Goal: Task Accomplishment & Management: Manage account settings

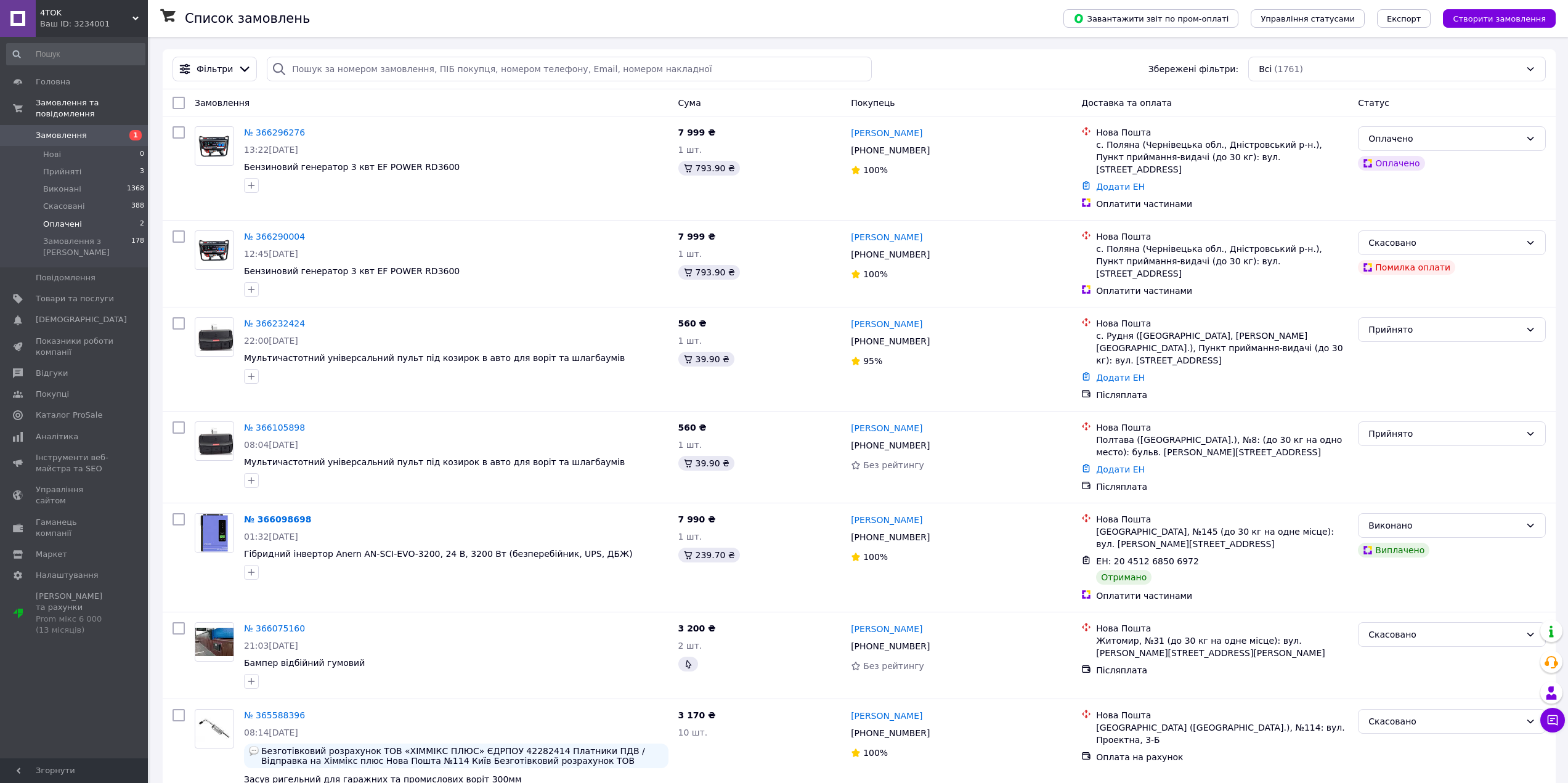
click at [98, 216] on li "Оплачені 2" at bounding box center [76, 224] width 152 height 18
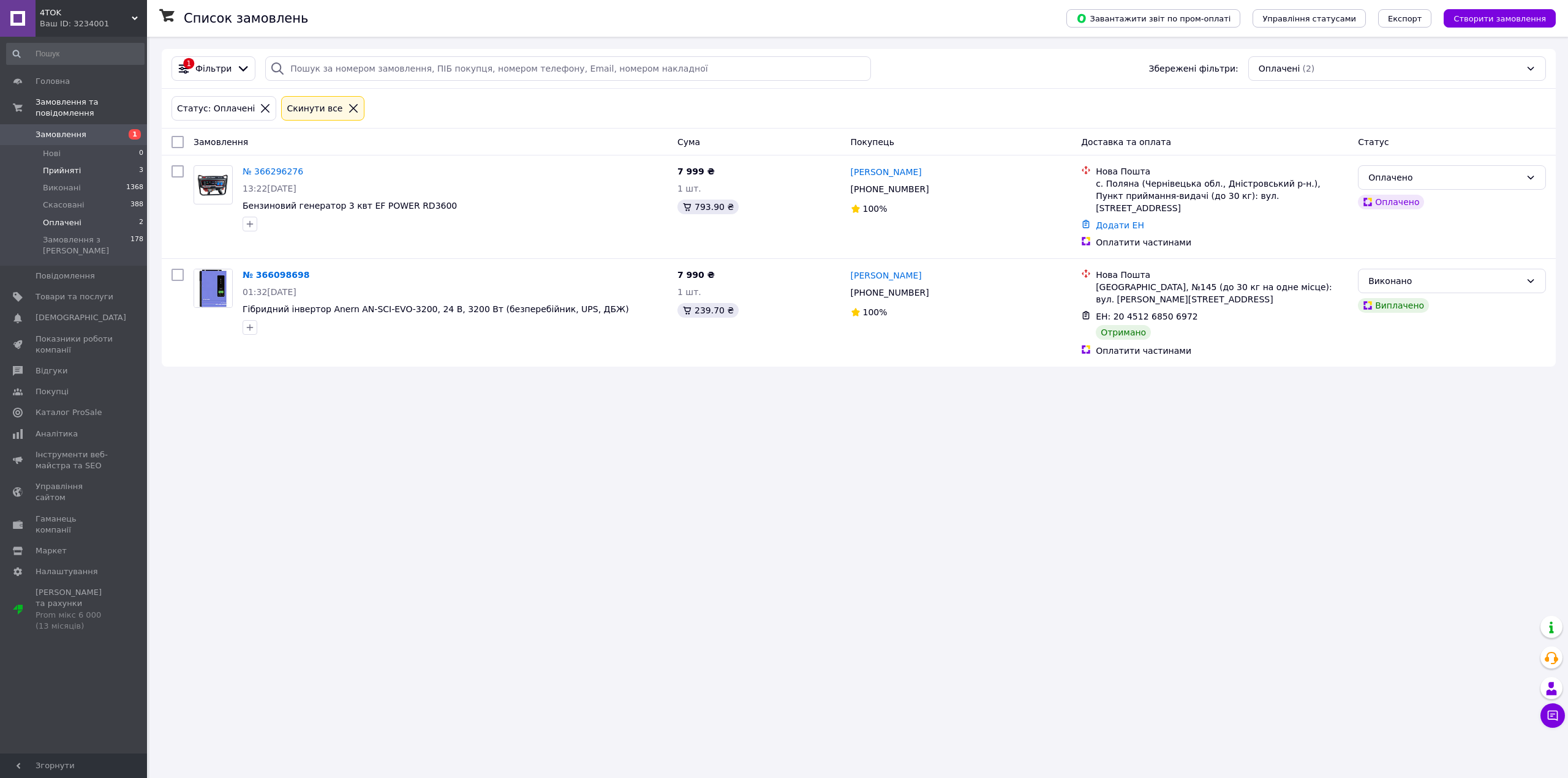
click at [96, 163] on li "Прийняті 3" at bounding box center [75, 171] width 151 height 17
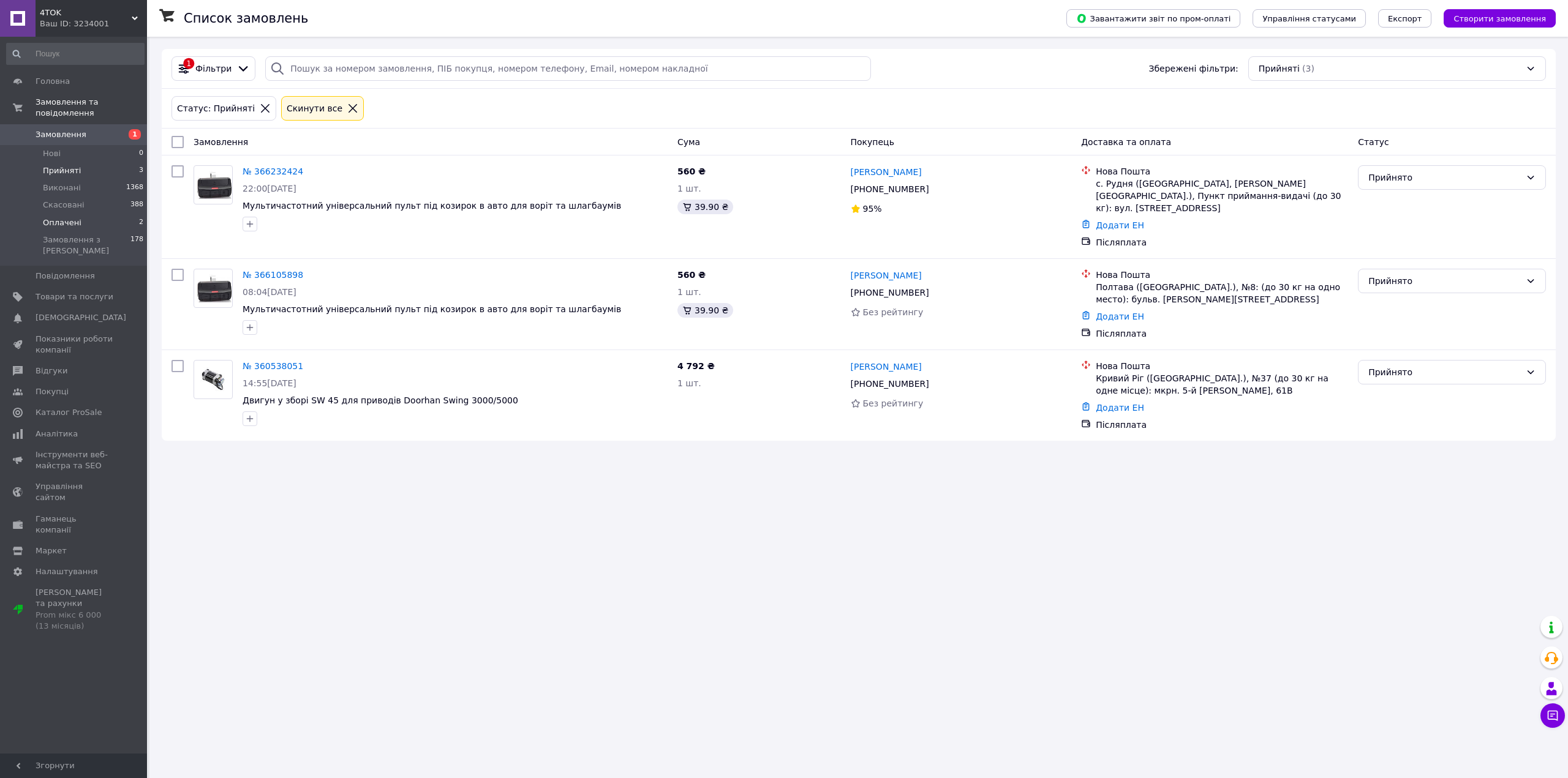
click at [93, 215] on li "Оплачені 2" at bounding box center [75, 223] width 151 height 17
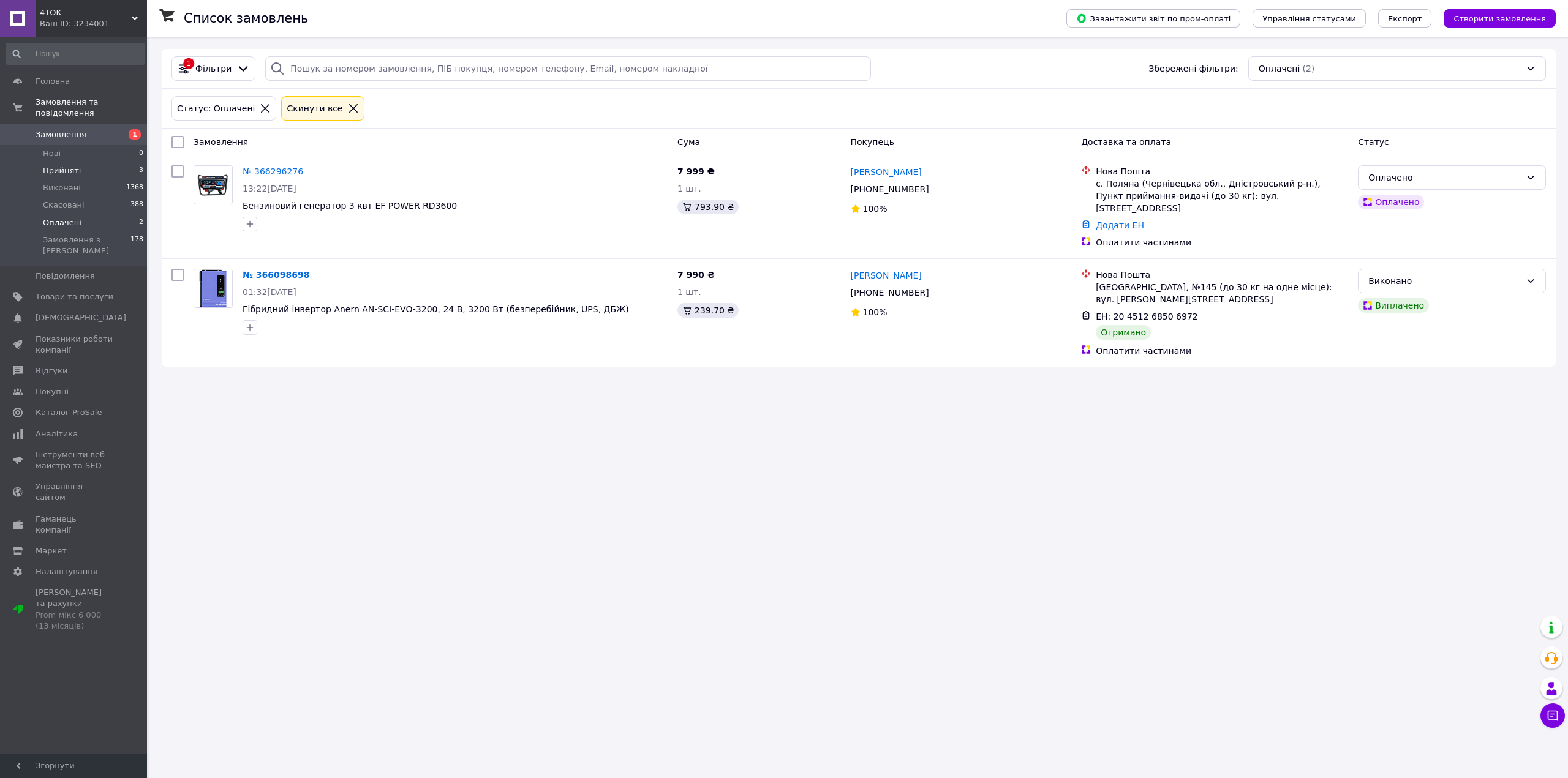
click at [96, 162] on li "Прийняті 3" at bounding box center [75, 171] width 151 height 17
